Goal: Navigation & Orientation: Find specific page/section

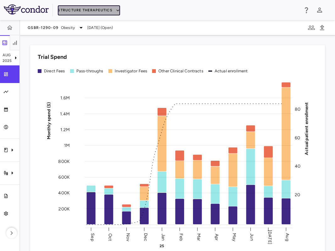
click at [81, 6] on button "Structure Therapeutics" at bounding box center [89, 10] width 62 height 10
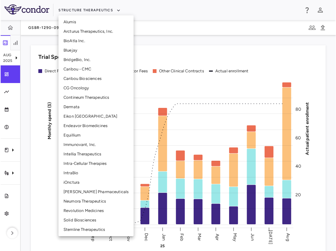
scroll to position [67, 0]
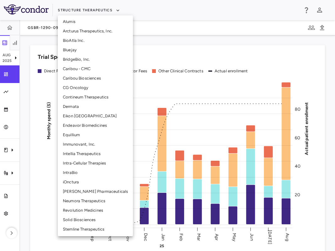
click at [78, 145] on li "Immunovant, Inc." at bounding box center [95, 144] width 75 height 9
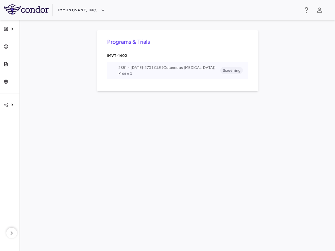
click at [151, 68] on span "2351 • [DATE]-2701 CLE (Cutaneous [MEDICAL_DATA])" at bounding box center [170, 68] width 102 height 6
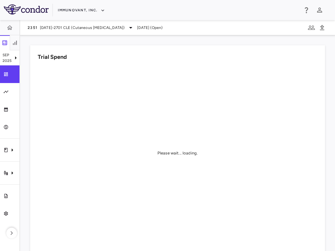
click at [72, 42] on div "Trial Spend Please wait... loading." at bounding box center [174, 150] width 303 height 225
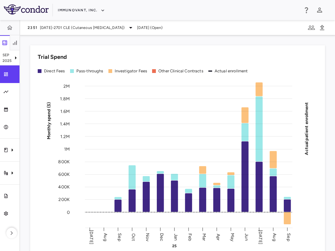
click at [24, 93] on div "Trial Spend Direct Fees Pass-throughs Investigator Fees Other Clinical Contract…" at bounding box center [174, 150] width 303 height 225
click at [38, 56] on h6 "Trial Spend" at bounding box center [52, 57] width 29 height 8
click at [43, 53] on h6 "Trial Spend" at bounding box center [52, 57] width 29 height 8
click at [17, 45] on icon "button" at bounding box center [15, 43] width 6 height 6
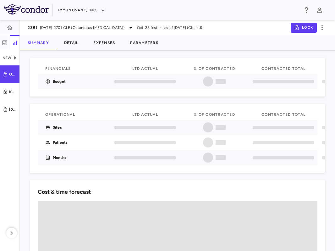
click at [166, 74] on div at bounding box center [145, 81] width 69 height 15
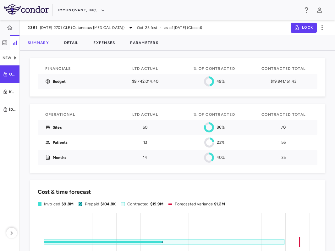
click at [251, 14] on div "Immunovant, Inc." at bounding box center [178, 10] width 241 height 10
click at [6, 46] on button "button" at bounding box center [5, 42] width 10 height 15
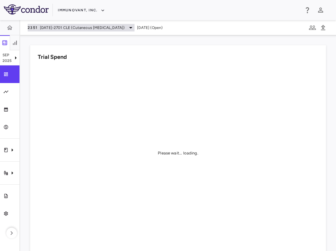
click at [78, 27] on span "[DATE]-2701 CLE (Cutaneous [MEDICAL_DATA])" at bounding box center [82, 28] width 85 height 6
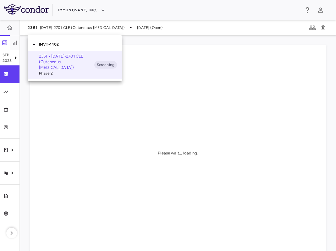
click at [197, 113] on div at bounding box center [168, 125] width 336 height 251
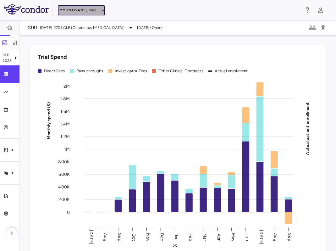
click at [73, 11] on button "Immunovant, Inc." at bounding box center [81, 10] width 47 height 10
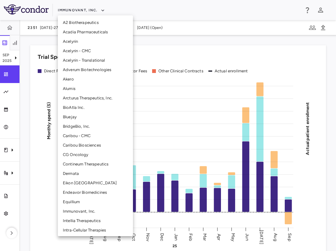
click at [79, 110] on li "BioAtla Inc." at bounding box center [95, 107] width 75 height 9
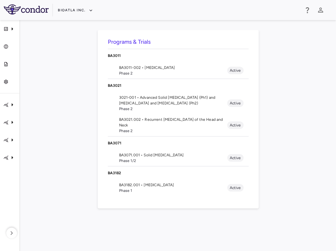
click at [91, 163] on div "Programs & Trials BA3011 BA3011-002 • [MEDICAL_DATA] Phase 2 Active BA3021 3021…" at bounding box center [178, 135] width 296 height 211
click at [61, 162] on div "Programs & Trials BA3011 BA3011-002 • [MEDICAL_DATA] Phase 2 Active BA3021 3021…" at bounding box center [178, 135] width 296 height 211
click at [136, 74] on span "Phase 2" at bounding box center [173, 73] width 108 height 6
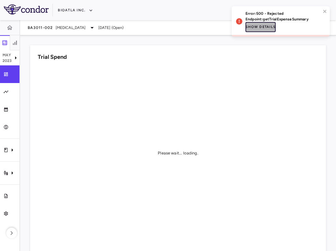
click at [271, 28] on button "Show details" at bounding box center [261, 27] width 30 height 10
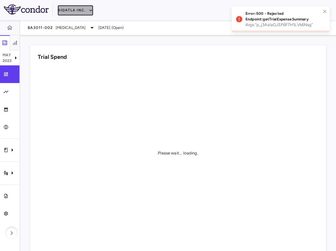
click at [78, 8] on button "BioAtla Inc." at bounding box center [75, 10] width 35 height 10
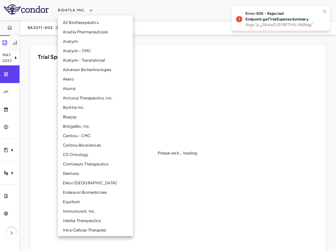
click at [160, 184] on div at bounding box center [168, 125] width 336 height 251
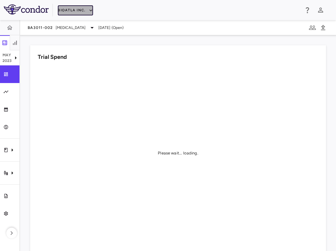
click at [67, 7] on button "BioAtla Inc." at bounding box center [75, 10] width 35 height 10
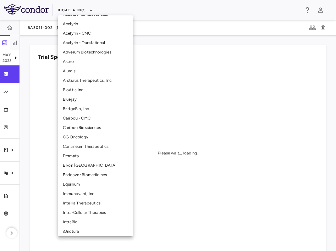
scroll to position [19, 0]
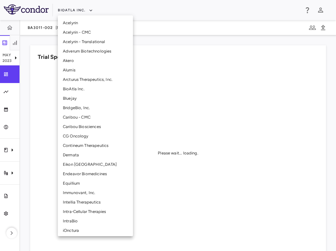
click at [87, 194] on li "Immunovant, Inc." at bounding box center [95, 192] width 75 height 9
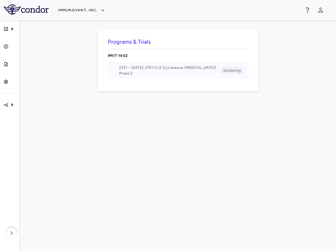
click at [148, 75] on span "Phase 2" at bounding box center [170, 73] width 102 height 6
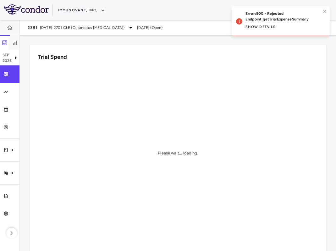
click at [322, 11] on div "Error: 500 - Rejected Endpoint: getTrialExpenseSummary Show details" at bounding box center [278, 21] width 89 height 25
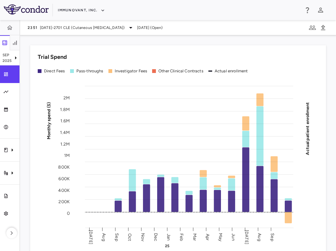
click at [76, 196] on icon "Monthly spend ($) 0 200K 400K 600K 800K 1M 1.2M 1.4M 1.6M 1.8M 2M Actual patien…" at bounding box center [178, 163] width 281 height 174
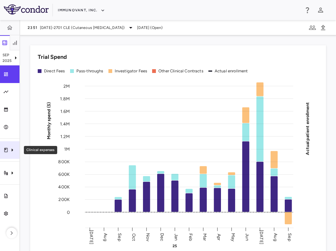
click at [12, 156] on div "Clinical expenses" at bounding box center [10, 150] width 20 height 18
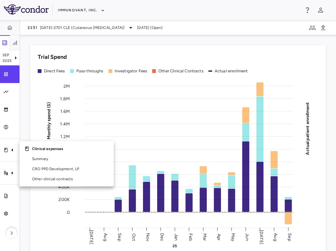
click at [53, 75] on div at bounding box center [168, 125] width 336 height 251
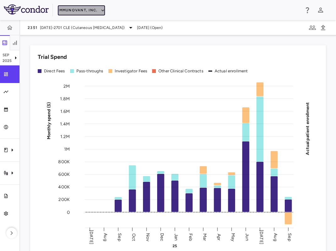
click at [82, 10] on button "Immunovant, Inc." at bounding box center [81, 10] width 47 height 10
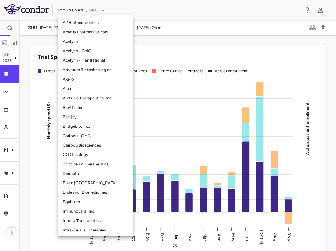
click at [160, 54] on div at bounding box center [168, 125] width 336 height 251
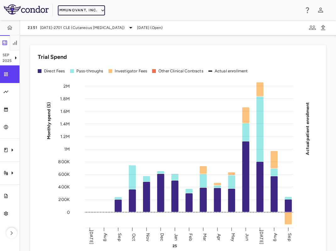
click at [87, 11] on button "Immunovant, Inc." at bounding box center [81, 10] width 47 height 10
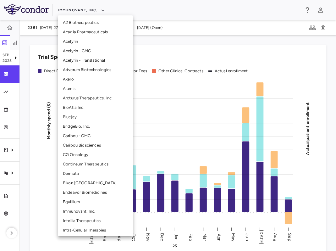
click at [96, 109] on li "BioAtla Inc." at bounding box center [95, 107] width 75 height 9
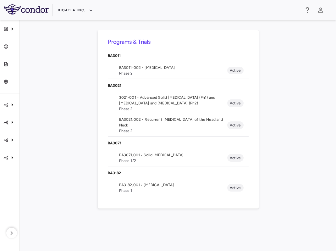
click at [133, 73] on span "Phase 2" at bounding box center [173, 73] width 108 height 6
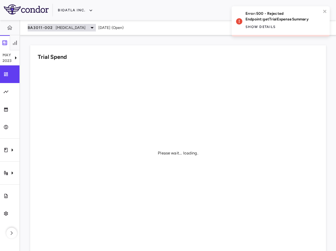
click at [65, 29] on span "NSCLC" at bounding box center [71, 28] width 30 height 6
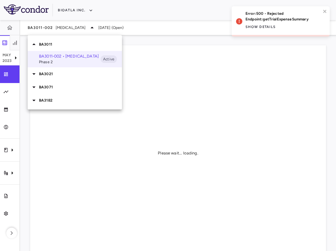
click at [73, 14] on div at bounding box center [168, 125] width 336 height 251
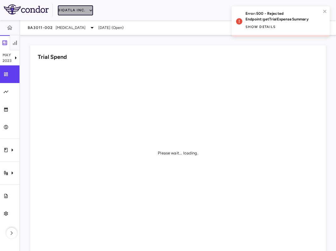
click at [79, 7] on button "BioAtla Inc." at bounding box center [75, 10] width 35 height 10
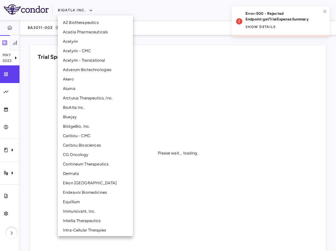
click at [80, 210] on li "Immunovant, Inc." at bounding box center [95, 211] width 75 height 9
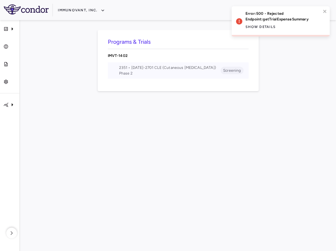
click at [205, 76] on span "Phase 2" at bounding box center [170, 73] width 102 height 6
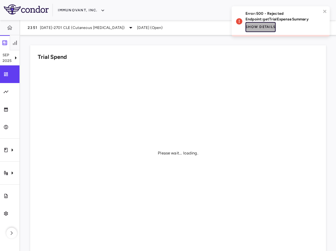
click at [266, 29] on button "Show details" at bounding box center [261, 27] width 30 height 10
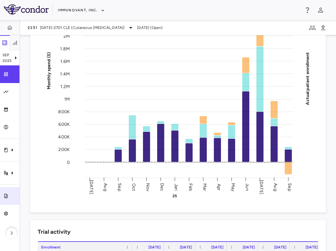
scroll to position [8, 0]
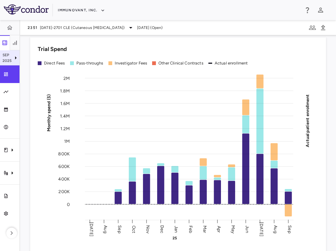
click at [12, 57] on icon at bounding box center [16, 58] width 8 height 8
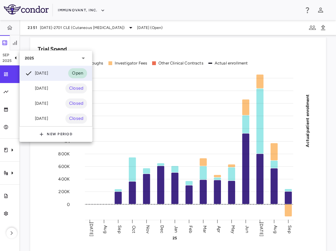
click at [72, 42] on div at bounding box center [168, 125] width 336 height 251
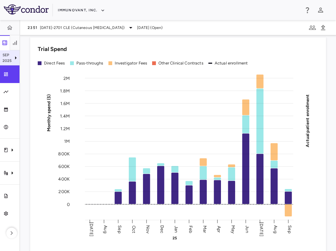
click at [7, 56] on p "Sep" at bounding box center [7, 55] width 9 height 6
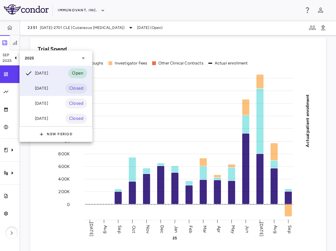
click at [42, 90] on div "Aug 2025" at bounding box center [36, 89] width 23 height 8
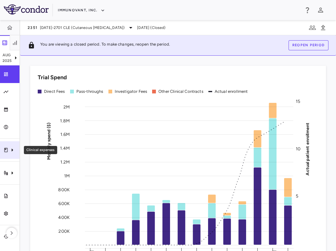
click at [8, 151] on icon "Clinical expenses" at bounding box center [5, 150] width 5 height 5
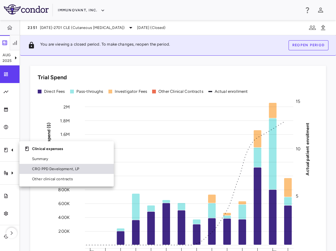
click at [37, 167] on span "CRO PPD Development, LP" at bounding box center [70, 169] width 77 height 6
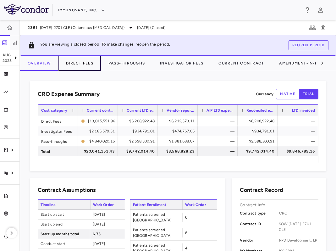
click at [82, 61] on button "Direct Fees" at bounding box center [80, 63] width 42 height 15
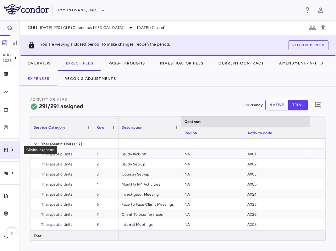
click at [8, 150] on icon "Clinical expenses" at bounding box center [5, 150] width 5 height 5
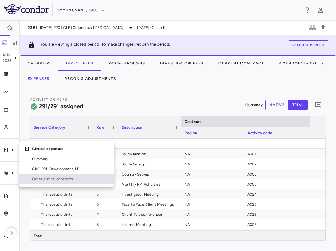
click at [32, 179] on span "Other clinical contracts" at bounding box center [70, 179] width 77 height 6
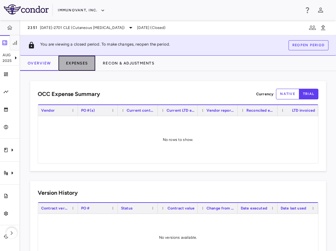
click at [76, 66] on button "Expenses" at bounding box center [77, 63] width 37 height 15
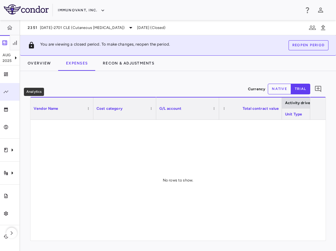
click at [10, 90] on div "Analytics" at bounding box center [12, 92] width 8 height 6
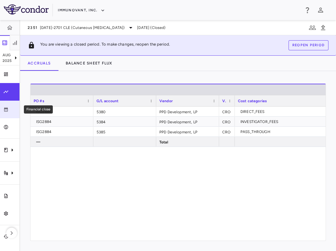
click at [8, 112] on link "Financial close" at bounding box center [10, 110] width 20 height 18
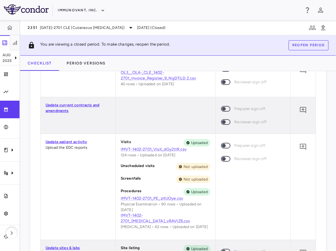
scroll to position [454, 0]
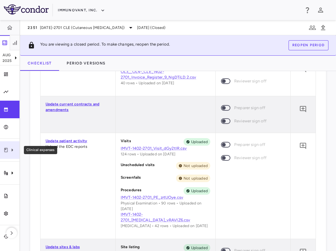
click at [10, 149] on icon "Clinical expenses" at bounding box center [12, 150] width 8 height 8
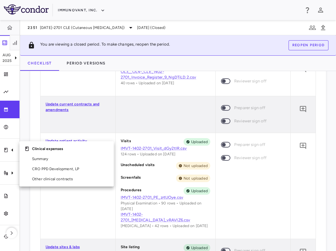
click at [9, 175] on div at bounding box center [168, 125] width 336 height 251
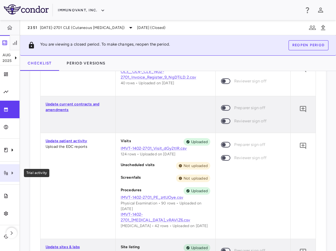
click at [7, 176] on div "Trial activity" at bounding box center [10, 173] width 20 height 18
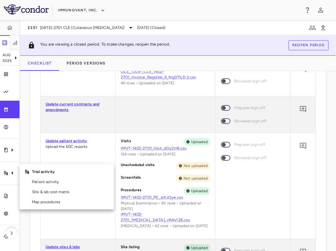
click at [35, 88] on div at bounding box center [168, 125] width 336 height 251
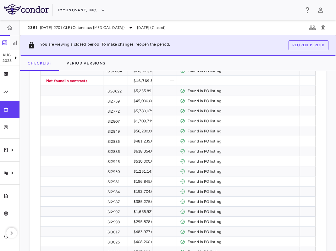
scroll to position [0, 0]
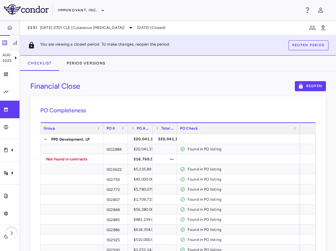
click at [127, 94] on div "Financial Close Reopen PO Completeness Vendor Drag here to set column labels Gr…" at bounding box center [178, 161] width 316 height 180
click at [11, 152] on icon "Clinical expenses" at bounding box center [12, 150] width 8 height 8
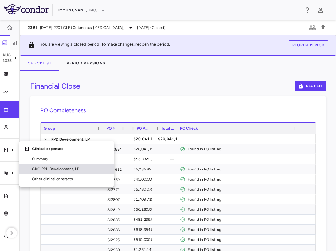
click at [36, 169] on span "CRO PPD Development, LP" at bounding box center [70, 169] width 77 height 6
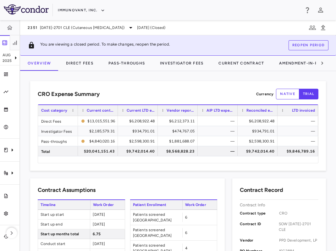
click at [172, 90] on div "CRO Expense Summary Currency native trial" at bounding box center [178, 94] width 281 height 11
click at [178, 94] on div "CRO Expense Summary Currency native trial" at bounding box center [178, 94] width 281 height 11
click at [17, 48] on button "button" at bounding box center [15, 42] width 10 height 15
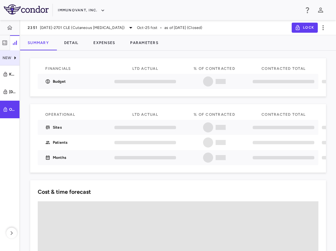
click at [15, 60] on icon at bounding box center [15, 58] width 8 height 8
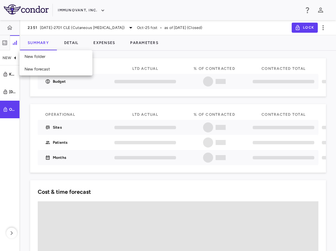
click at [30, 119] on div at bounding box center [168, 125] width 336 height 251
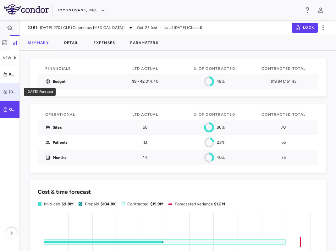
click at [9, 91] on div "Oct 6 Forecast" at bounding box center [13, 92] width 8 height 6
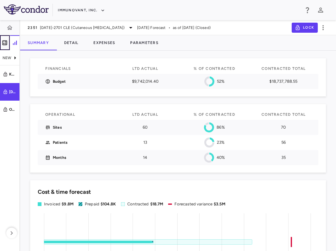
click at [6, 42] on icon "button" at bounding box center [4, 42] width 3 height 3
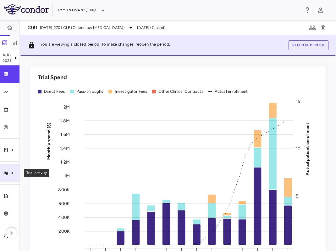
click at [10, 171] on icon "Trial activity" at bounding box center [12, 173] width 8 height 8
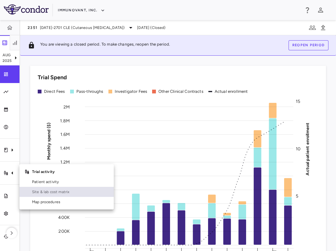
click at [44, 190] on span "Site & lab cost matrix" at bounding box center [70, 192] width 77 height 6
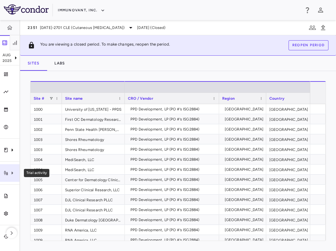
click at [9, 173] on icon "Trial activity" at bounding box center [12, 173] width 8 height 8
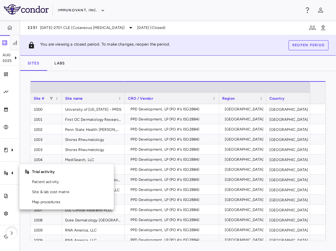
click at [133, 66] on div at bounding box center [168, 125] width 336 height 251
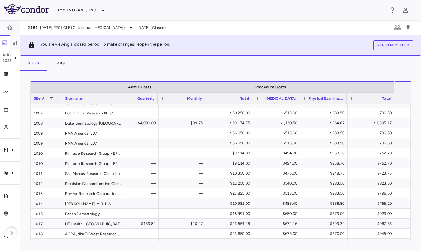
scroll to position [0, 3701]
